Goal: Task Accomplishment & Management: Manage account settings

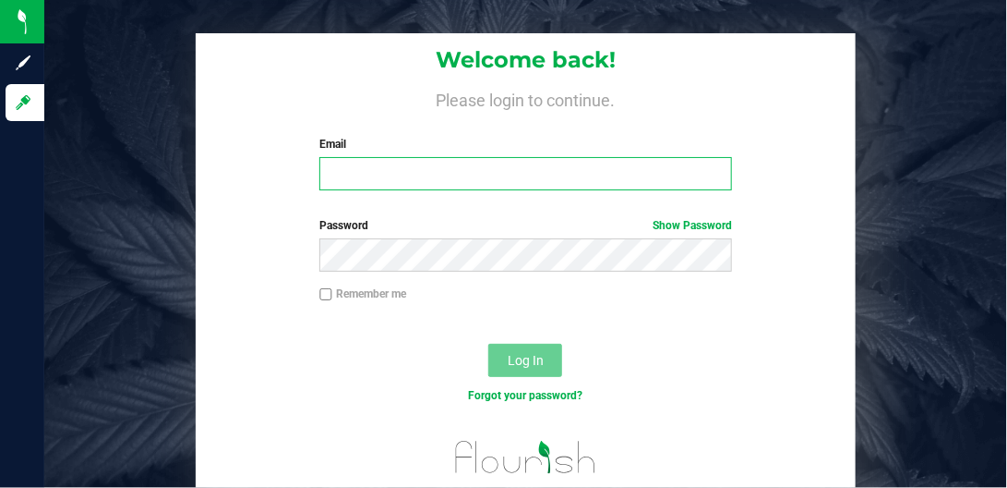
click at [344, 167] on input "Email" at bounding box center [526, 173] width 413 height 33
type input "[EMAIL_ADDRESS][DOMAIN_NAME]"
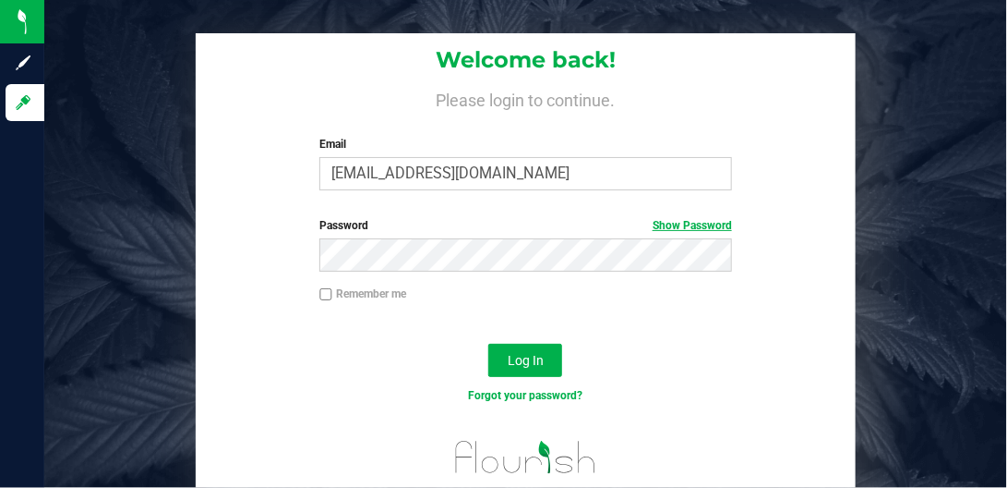
click at [687, 222] on link "Show Password" at bounding box center [692, 225] width 79 height 13
click at [512, 356] on span "Log In" at bounding box center [526, 360] width 36 height 15
click at [494, 399] on link "Forgot your password?" at bounding box center [525, 395] width 115 height 13
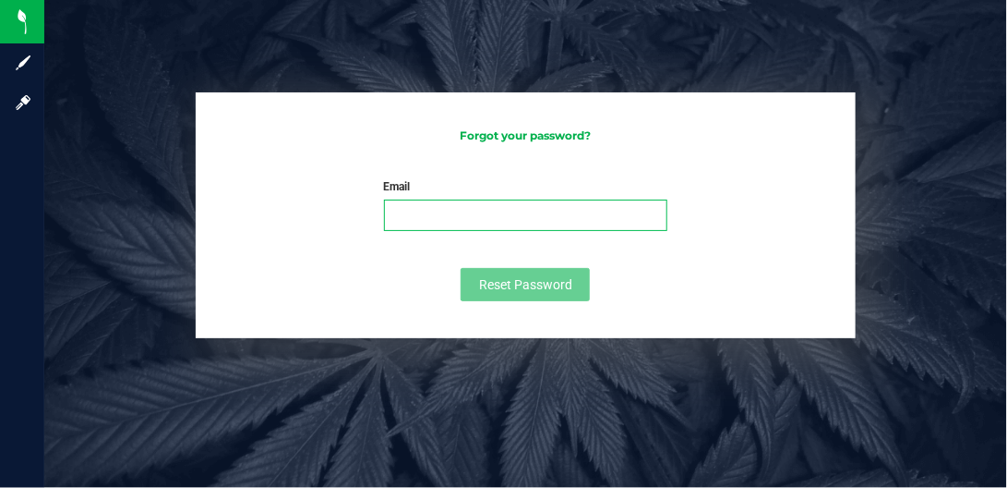
click at [452, 214] on input "Email" at bounding box center [526, 214] width 284 height 31
type input "[EMAIL_ADDRESS][DOMAIN_NAME]"
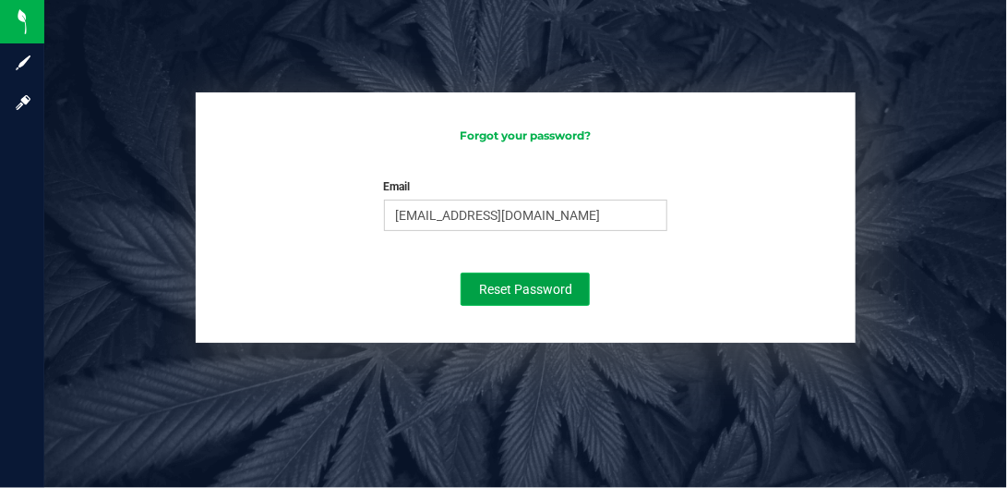
click at [505, 286] on span "Reset Password" at bounding box center [525, 289] width 93 height 15
